Goal: Find specific page/section: Find specific page/section

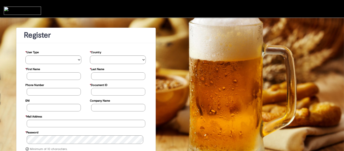
click at [107, 11] on div at bounding box center [172, 8] width 344 height 17
click at [32, 9] on img at bounding box center [22, 11] width 37 height 8
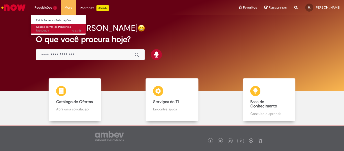
click at [47, 28] on span "Gestão Termo de Pendência" at bounding box center [53, 27] width 35 height 4
click at [47, 27] on span "Gestão Termo de Pendência" at bounding box center [53, 27] width 35 height 4
